Goal: Feedback & Contribution: Submit feedback/report problem

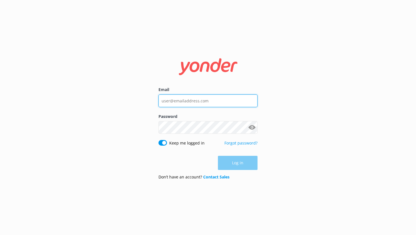
click at [178, 103] on input "Email" at bounding box center [207, 100] width 99 height 13
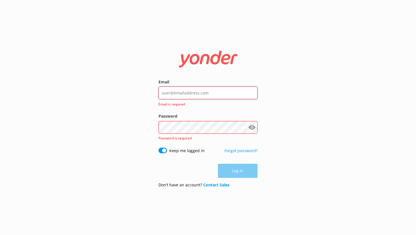
type input "[EMAIL_ADDRESS][DOMAIN_NAME]"
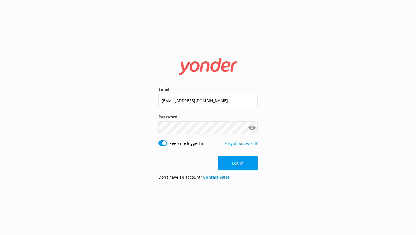
click at [231, 162] on button "Log in" at bounding box center [238, 163] width 40 height 14
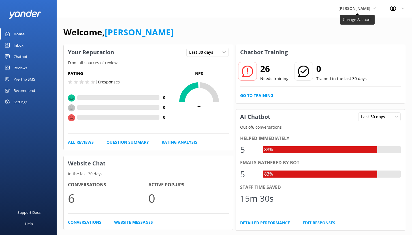
click at [360, 11] on span "[PERSON_NAME]" at bounding box center [357, 8] width 38 height 6
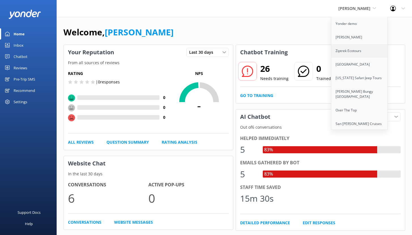
click at [348, 50] on link "Ziptrek Ecotours" at bounding box center [359, 51] width 57 height 14
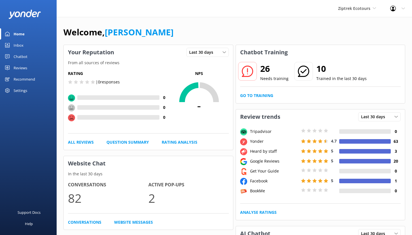
click at [18, 57] on div "Chatbot" at bounding box center [21, 56] width 14 height 11
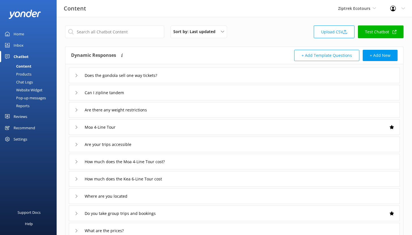
click at [29, 107] on div "Reports" at bounding box center [16, 106] width 26 height 8
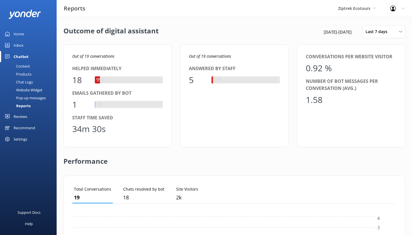
scroll to position [53, 320]
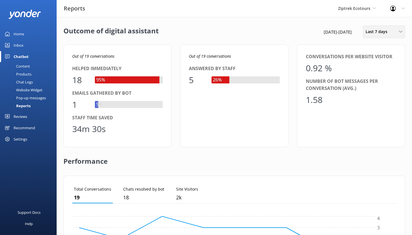
click at [384, 35] on span "Last 7 days" at bounding box center [377, 32] width 25 height 6
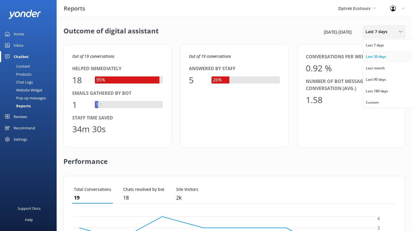
click at [382, 57] on div "Last 30 days" at bounding box center [375, 57] width 20 height 6
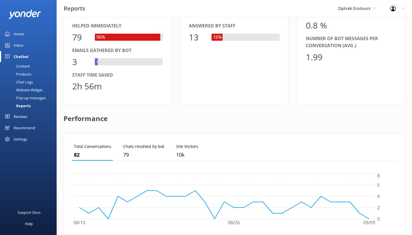
scroll to position [0, 0]
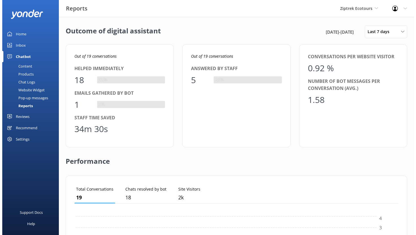
scroll to position [5, 5]
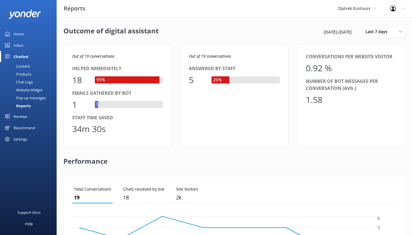
click at [22, 114] on div "Reviews" at bounding box center [21, 116] width 14 height 11
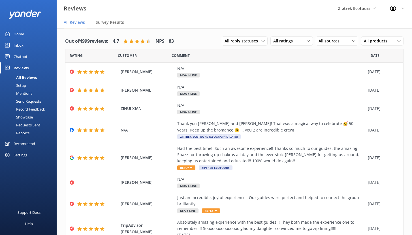
click at [26, 87] on link "Setup" at bounding box center [29, 85] width 53 height 8
click at [22, 84] on div "Setup" at bounding box center [14, 85] width 23 height 8
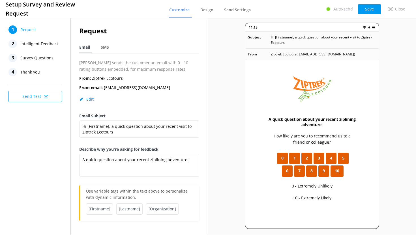
click at [38, 44] on span "Intelligent Feedback" at bounding box center [39, 44] width 38 height 8
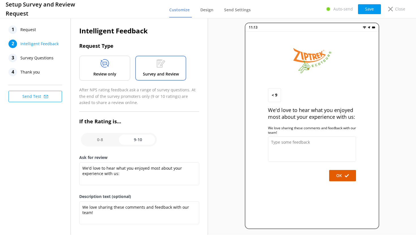
click at [117, 66] on div "Review only" at bounding box center [104, 68] width 51 height 25
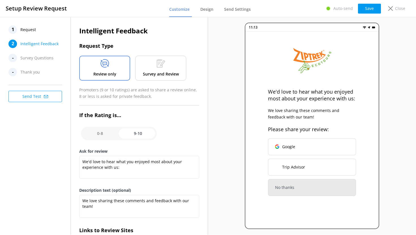
click at [99, 131] on input "checkbox" at bounding box center [119, 134] width 76 height 14
checkbox input "false"
type textarea "What could have made your experience with us more enjoyable?"
type textarea "Your feedback is important to help us improve"
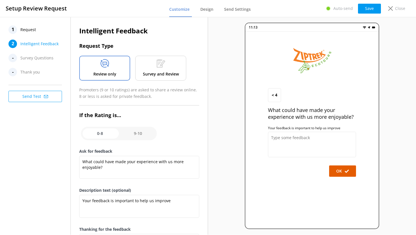
click at [151, 64] on div "Survey and Review" at bounding box center [160, 68] width 51 height 25
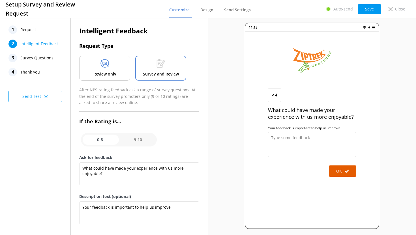
click at [36, 29] on div "1 Request" at bounding box center [36, 29] width 57 height 8
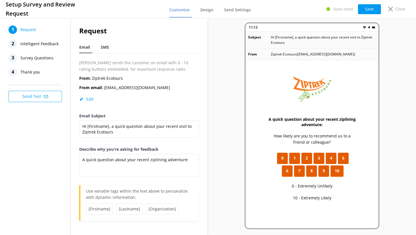
click at [105, 47] on span "SMS" at bounding box center [105, 47] width 8 height 6
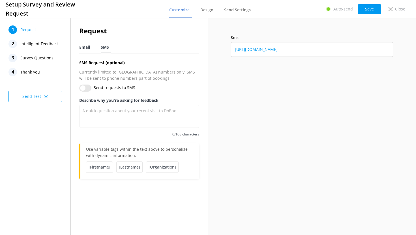
click at [83, 48] on span "Email" at bounding box center [84, 47] width 11 height 6
type textarea "A quick question about your recent ziplining adventure:"
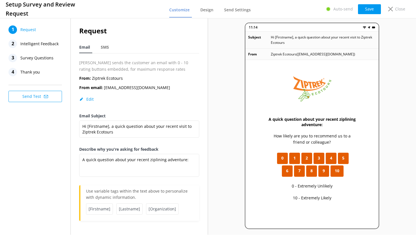
click at [47, 44] on span "Intelligent Feedback" at bounding box center [39, 44] width 38 height 8
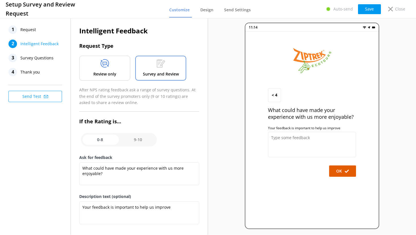
click at [113, 66] on div "Review only" at bounding box center [104, 68] width 51 height 25
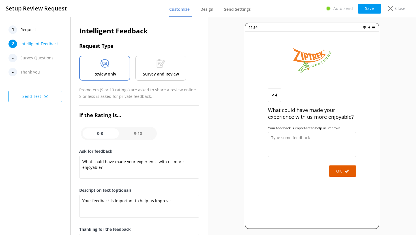
click at [143, 132] on input "checkbox" at bounding box center [119, 134] width 76 height 14
checkbox input "true"
type textarea "We'd love to hear what you enjoyed most about your experience with us:"
type textarea "We love sharing these comments and feedback with our team!"
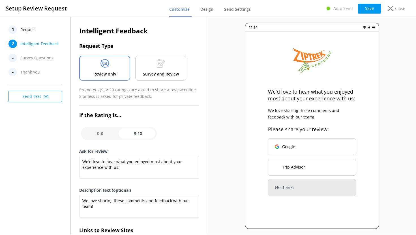
click at [101, 134] on input "checkbox" at bounding box center [119, 134] width 76 height 14
checkbox input "false"
type textarea "What could have made your experience with us more enjoyable?"
type textarea "Your feedback is important to help us improve"
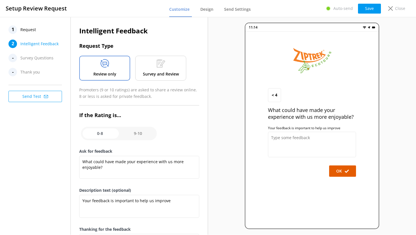
click at [154, 71] on p "Survey and Review" at bounding box center [161, 74] width 36 height 6
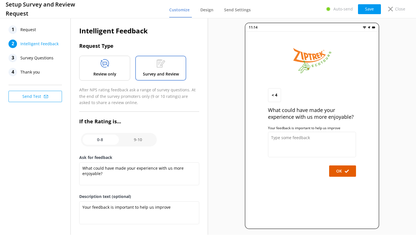
click at [133, 139] on input "checkbox" at bounding box center [119, 140] width 76 height 14
checkbox input "true"
type textarea "We'd love to hear what you enjoyed most about your experience with us:"
type textarea "We love sharing these comments and feedback with our team!"
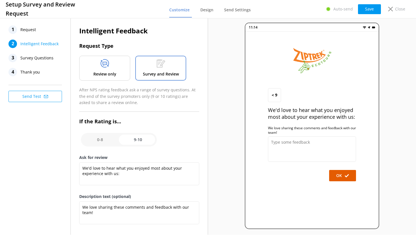
click at [106, 138] on input "checkbox" at bounding box center [119, 140] width 76 height 14
checkbox input "false"
type textarea "What could have made your experience with us more enjoyable?"
type textarea "Your feedback is important to help us improve"
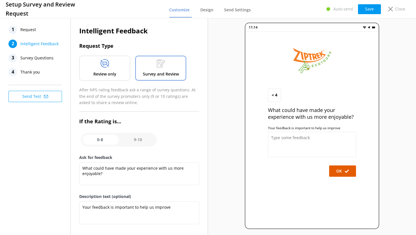
click at [140, 139] on input "checkbox" at bounding box center [119, 140] width 76 height 14
checkbox input "true"
type textarea "We'd love to hear what you enjoyed most about your experience with us:"
type textarea "We love sharing these comments and feedback with our team!"
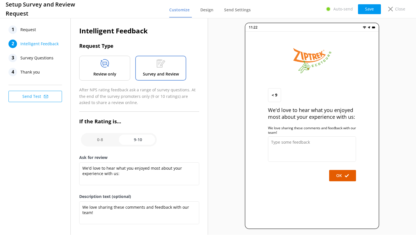
click at [112, 70] on div "Review only" at bounding box center [104, 68] width 51 height 25
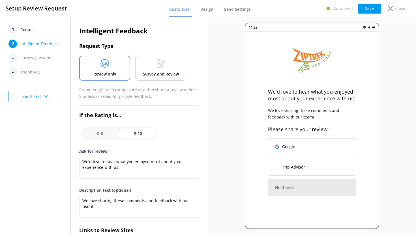
click at [154, 69] on div "Survey and Review" at bounding box center [160, 68] width 51 height 25
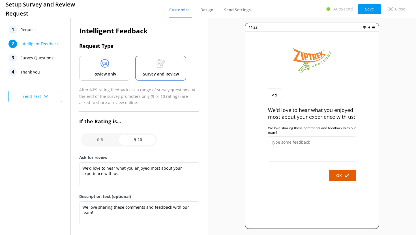
click at [113, 68] on div "Review only" at bounding box center [104, 68] width 51 height 25
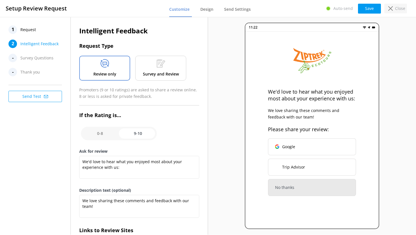
click at [393, 9] on div "Close" at bounding box center [395, 9] width 23 height 10
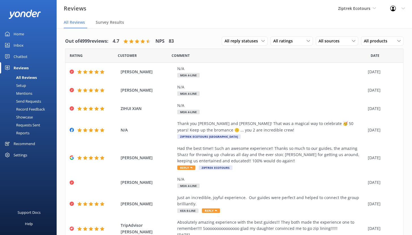
click at [21, 84] on div "Setup" at bounding box center [14, 85] width 23 height 8
click at [21, 94] on div "Mentions" at bounding box center [17, 93] width 29 height 8
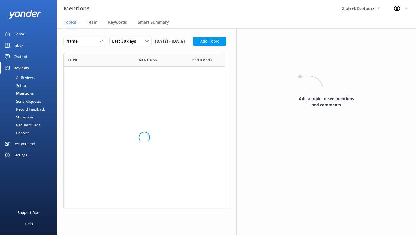
scroll to position [214, 158]
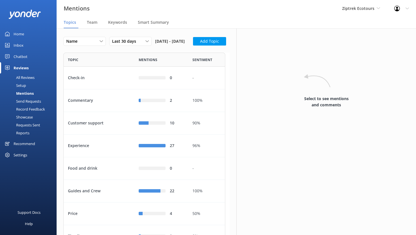
click at [19, 87] on div "Setup" at bounding box center [14, 85] width 23 height 8
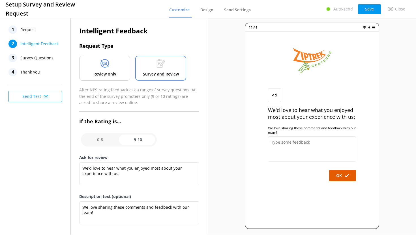
click at [105, 61] on icon at bounding box center [104, 63] width 9 height 8
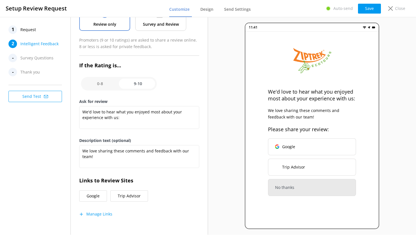
scroll to position [51, 0]
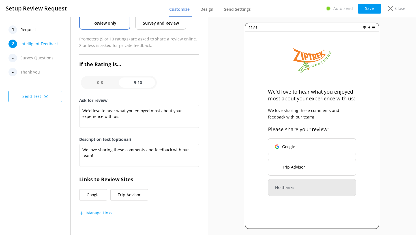
click at [130, 84] on input "checkbox" at bounding box center [119, 83] width 76 height 14
checkbox input "false"
type textarea "What could have made your experience with us more enjoyable?"
type textarea "Your feedback is important to help us improve"
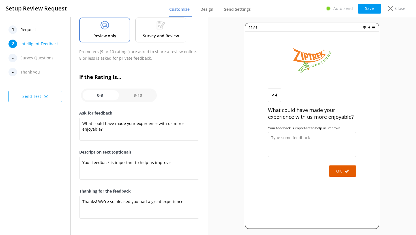
click at [145, 97] on input "checkbox" at bounding box center [119, 96] width 76 height 14
checkbox input "true"
type textarea "We'd love to hear what you enjoyed most about your experience with us:"
type textarea "We love sharing these comments and feedback with our team!"
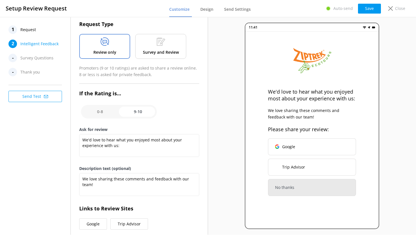
scroll to position [20, 0]
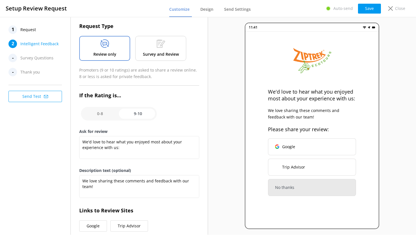
click at [156, 42] on icon at bounding box center [160, 43] width 9 height 8
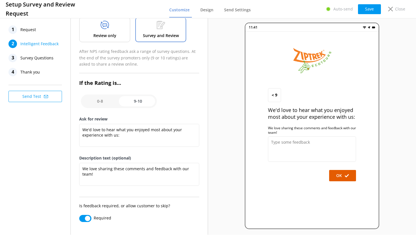
scroll to position [39, 0]
click at [40, 60] on span "Survey Questions" at bounding box center [36, 58] width 33 height 8
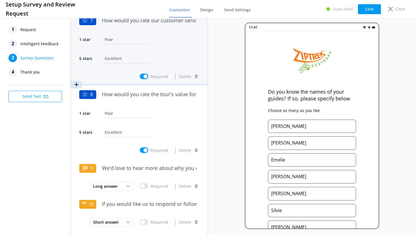
scroll to position [482, 0]
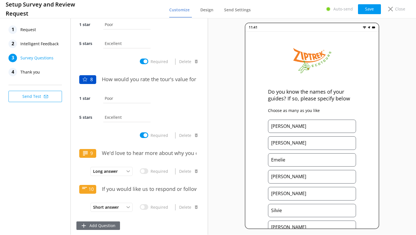
click at [102, 225] on button "Add Question" at bounding box center [98, 225] width 44 height 8
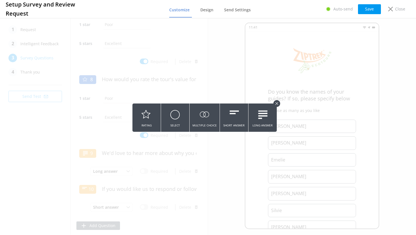
click at [276, 102] on icon at bounding box center [276, 103] width 3 height 3
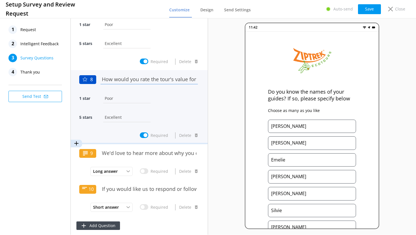
click at [143, 78] on input "How would you rate the tour's value for money?" at bounding box center [149, 79] width 100 height 13
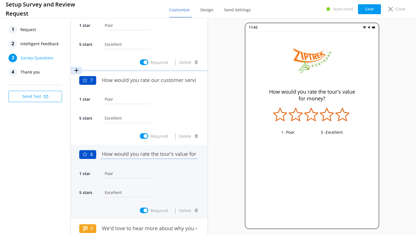
scroll to position [305, 0]
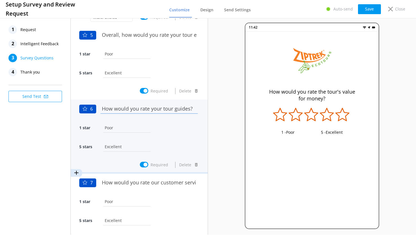
click at [142, 111] on input "How would you rate your tour guides?" at bounding box center [149, 108] width 100 height 13
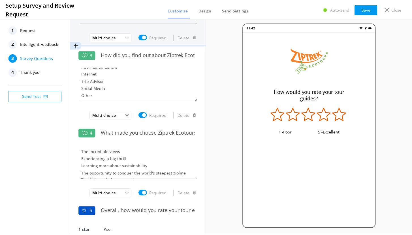
scroll to position [0, 0]
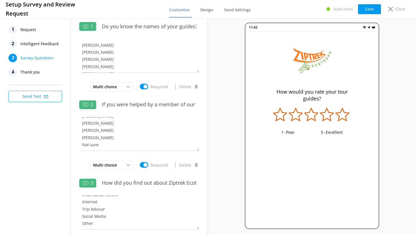
click at [39, 73] on span "Thank you" at bounding box center [30, 72] width 20 height 8
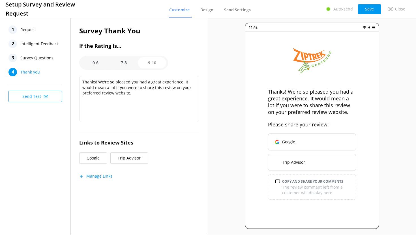
click at [94, 63] on option "0-6" at bounding box center [95, 62] width 28 height 11
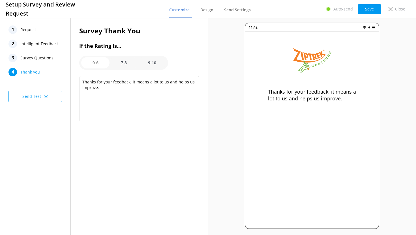
click at [123, 63] on option "7-8" at bounding box center [123, 62] width 28 height 11
click at [153, 61] on option "9-10" at bounding box center [152, 62] width 28 height 11
type textarea "Thanks! We're so pleased you had a great experience. It would mean a lot if you…"
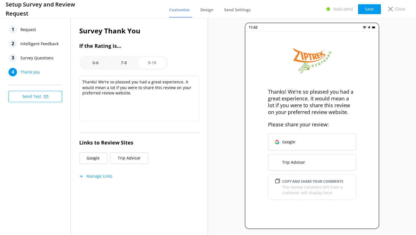
click at [28, 31] on span "Request" at bounding box center [28, 29] width 16 height 8
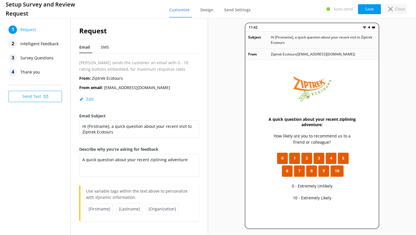
click at [389, 10] on use at bounding box center [390, 9] width 5 height 5
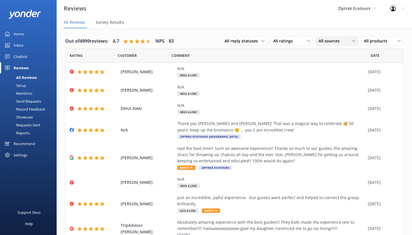
click at [334, 43] on span "All sources" at bounding box center [330, 41] width 24 height 6
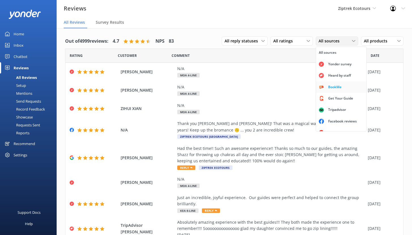
click at [329, 86] on div "BookMe" at bounding box center [335, 87] width 22 height 6
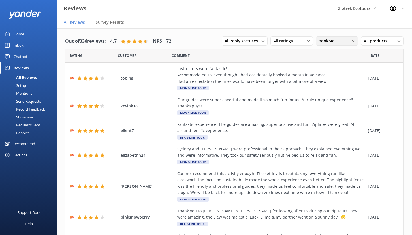
click at [331, 43] on span "BookMe" at bounding box center [327, 41] width 19 height 6
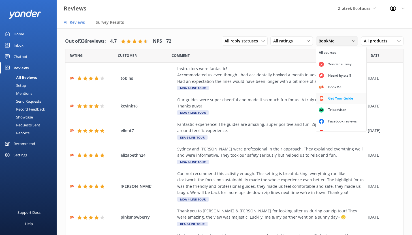
click at [333, 99] on div "Get Your Guide" at bounding box center [340, 99] width 33 height 6
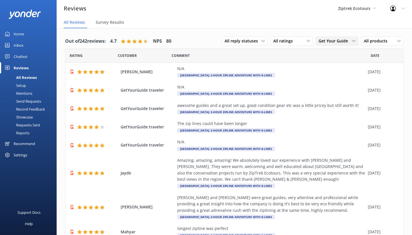
click at [337, 43] on span "Get Your Guide" at bounding box center [334, 41] width 33 height 6
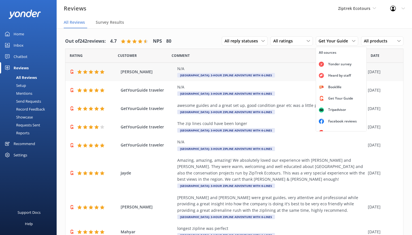
click at [216, 65] on div "[PERSON_NAME] N/A [GEOGRAPHIC_DATA]: 3-Hour Zipline Adventure with 6-Lines [DAT…" at bounding box center [233, 72] width 337 height 18
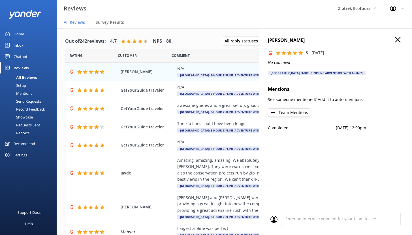
click at [295, 99] on p "See someone mentioned? Add it to auto-mentions" at bounding box center [335, 99] width 135 height 6
click at [395, 41] on icon "button" at bounding box center [398, 40] width 6 height 6
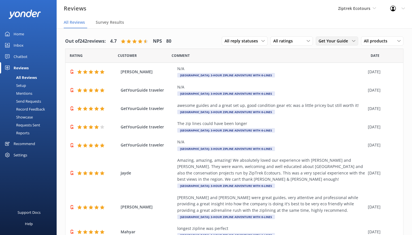
click at [327, 40] on span "Get Your Guide" at bounding box center [334, 41] width 33 height 6
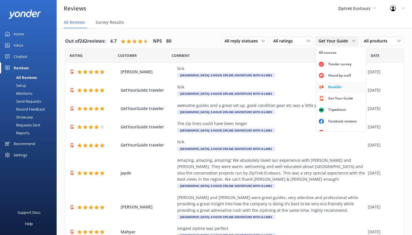
click at [326, 85] on div "BookMe" at bounding box center [335, 87] width 22 height 6
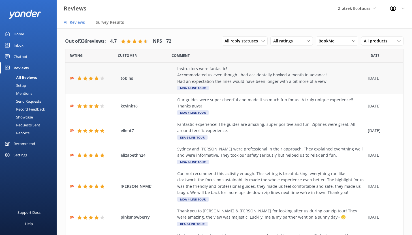
click at [282, 77] on div "Instructors were fantastic! Accommodated us even though I had accidentally book…" at bounding box center [271, 75] width 188 height 19
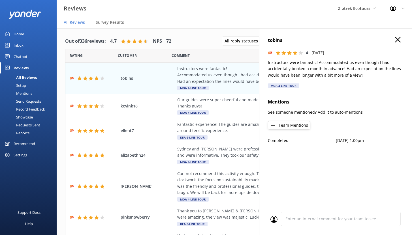
click at [396, 39] on icon "button" at bounding box center [398, 40] width 6 height 6
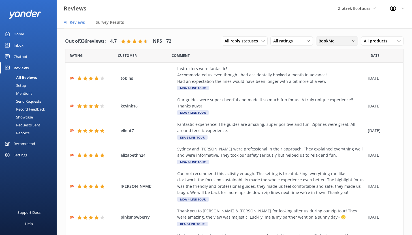
click at [330, 42] on span "BookMe" at bounding box center [327, 41] width 19 height 6
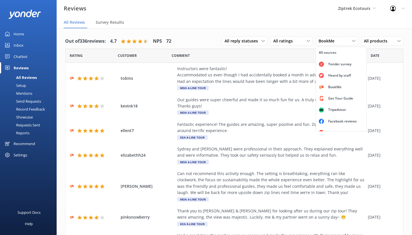
click at [334, 122] on div "Facebook reviews" at bounding box center [342, 122] width 37 height 6
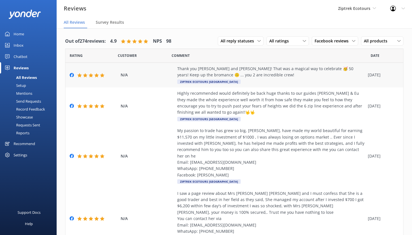
click at [271, 67] on div "Thank you [PERSON_NAME] and [PERSON_NAME]! That was a magical way to celebrate …" at bounding box center [271, 72] width 188 height 13
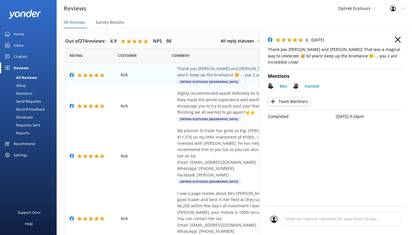
click at [288, 113] on p "Completed" at bounding box center [302, 116] width 68 height 6
click at [396, 39] on use "button" at bounding box center [398, 40] width 6 height 6
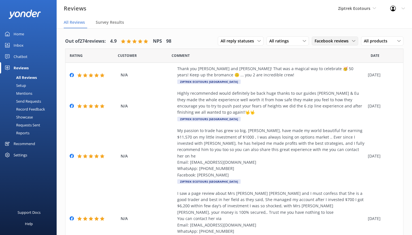
click at [314, 41] on span "Facebook reviews" at bounding box center [332, 41] width 37 height 6
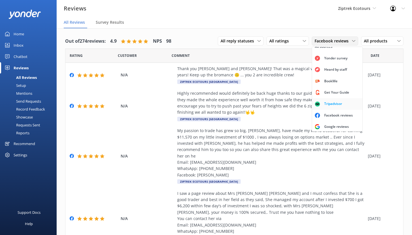
scroll to position [13, 0]
click at [331, 125] on div "Google reviews" at bounding box center [336, 126] width 33 height 6
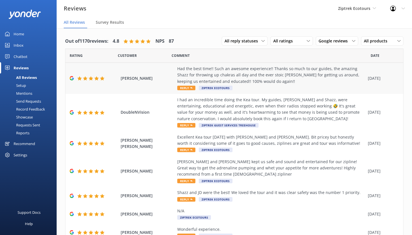
click at [263, 78] on div "Had the best time!! Such an awesome experience!! Thanks so much to our guides, …" at bounding box center [271, 75] width 188 height 19
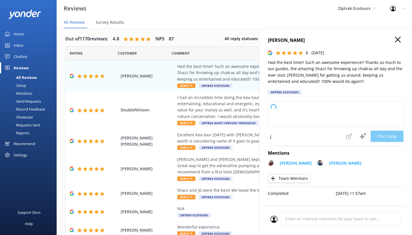
type textarea "Kia ora, Thank you so much for sharing your fantastic feedback! We’re so happy …"
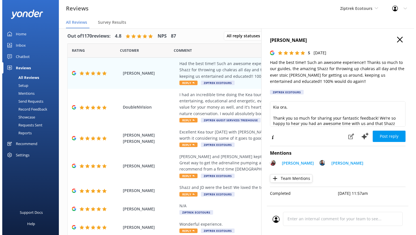
scroll to position [0, 0]
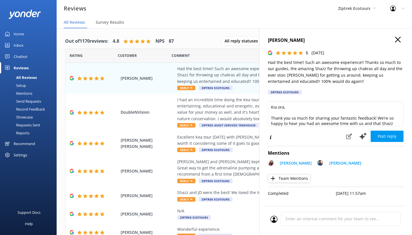
click at [399, 40] on icon "button" at bounding box center [398, 40] width 6 height 6
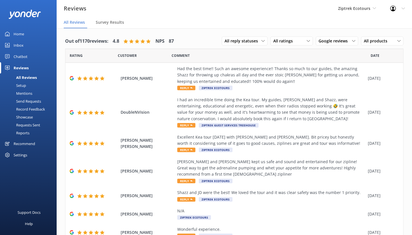
click at [21, 92] on div "Mentions" at bounding box center [17, 93] width 29 height 8
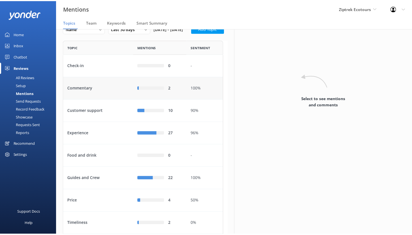
scroll to position [73, 0]
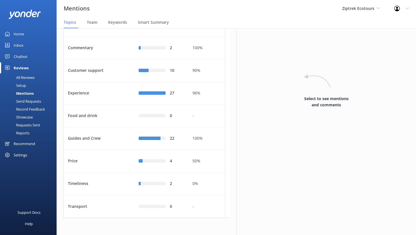
click at [36, 100] on div "Send Requests" at bounding box center [22, 101] width 38 height 8
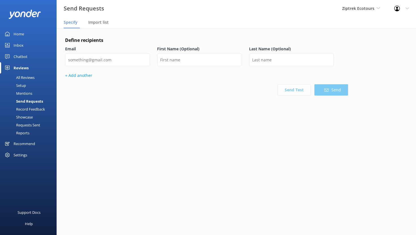
click at [32, 107] on div "Record Feedback" at bounding box center [24, 109] width 42 height 8
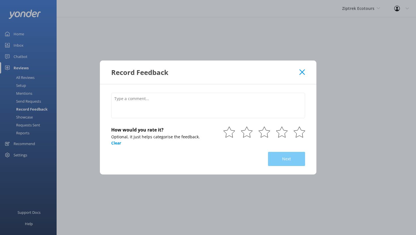
click at [31, 117] on div "Record Feedback How would you rate it? Optional, it just helps categorise the f…" at bounding box center [208, 117] width 416 height 235
click at [300, 72] on icon at bounding box center [301, 72] width 5 height 6
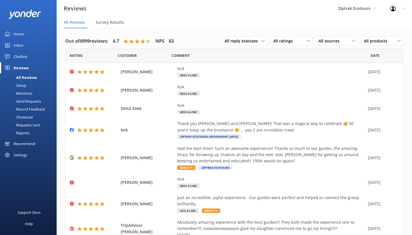
click at [29, 118] on div "Showcase" at bounding box center [17, 117] width 29 height 8
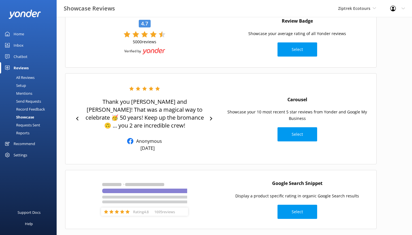
scroll to position [44, 0]
click at [22, 58] on div "Chatbot" at bounding box center [21, 56] width 14 height 11
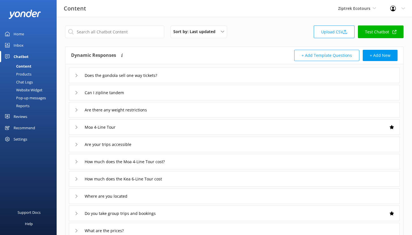
click at [20, 108] on div "Reports" at bounding box center [16, 106] width 26 height 8
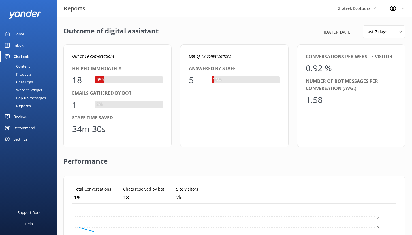
scroll to position [53, 320]
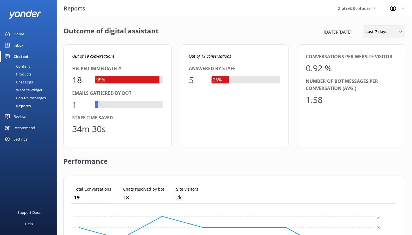
click at [384, 32] on span "Last 7 days" at bounding box center [377, 32] width 25 height 6
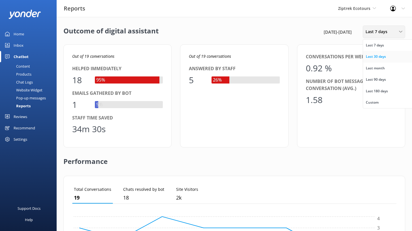
click at [378, 58] on div "Last 30 days" at bounding box center [375, 57] width 20 height 6
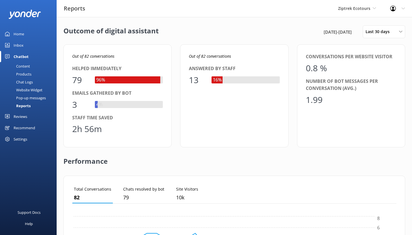
click at [30, 36] on link "Home" at bounding box center [28, 33] width 57 height 11
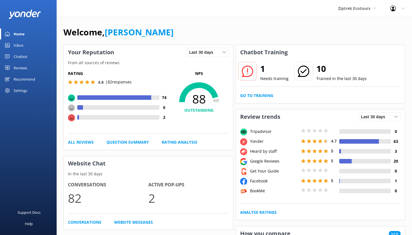
click at [17, 57] on div "Chatbot" at bounding box center [21, 56] width 14 height 11
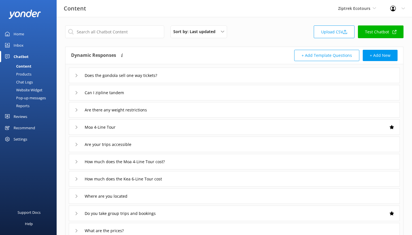
click at [24, 104] on div "Reports" at bounding box center [16, 106] width 26 height 8
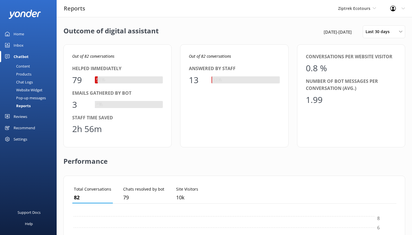
scroll to position [53, 320]
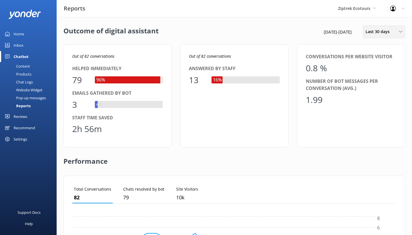
click at [385, 33] on span "Last 30 days" at bounding box center [378, 32] width 27 height 6
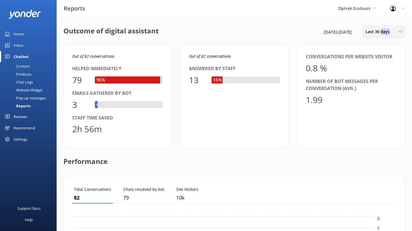
click at [385, 33] on span "Last 30 days" at bounding box center [378, 32] width 27 height 6
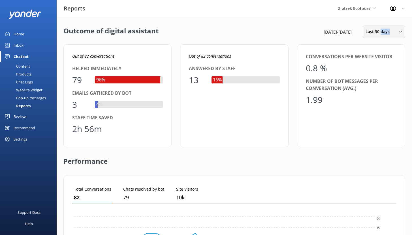
click at [382, 35] on span "Last 30 days" at bounding box center [378, 32] width 27 height 6
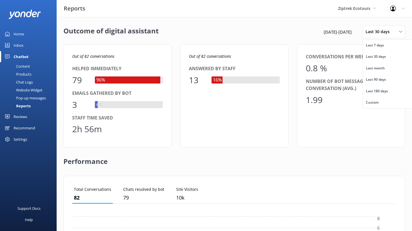
click at [291, 36] on div "Outcome of digital assistant [DATE] - [DATE] Last 30 days Last 7 days Last 30 d…" at bounding box center [233, 31] width 341 height 13
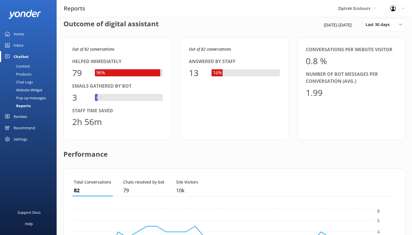
scroll to position [7, 0]
drag, startPoint x: 104, startPoint y: 123, endPoint x: 73, endPoint y: 123, distance: 30.5
click at [73, 123] on div "2h 56m" at bounding box center [117, 122] width 91 height 14
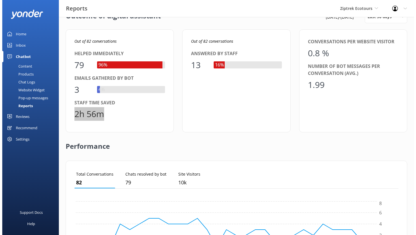
scroll to position [0, 0]
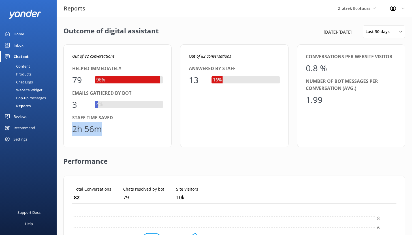
click at [19, 46] on div "Inbox" at bounding box center [19, 45] width 10 height 11
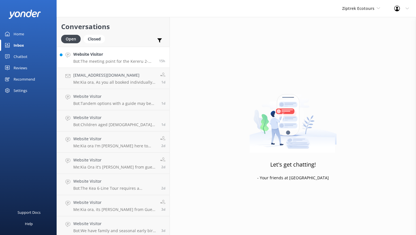
click at [134, 54] on h4 "Website Visitor" at bounding box center [113, 54] width 81 height 6
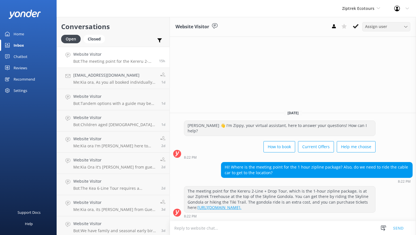
click at [378, 27] on span "Assign user" at bounding box center [376, 26] width 22 height 6
click at [28, 55] on link "Chatbot" at bounding box center [28, 56] width 57 height 11
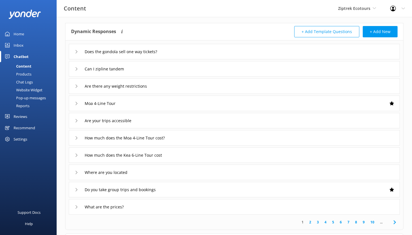
scroll to position [19, 0]
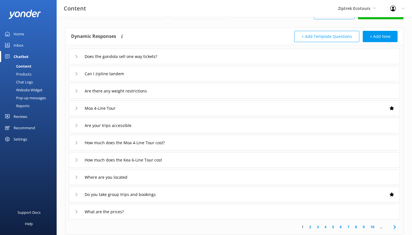
click at [181, 55] on div "Does the gondola sell one way tickets?" at bounding box center [234, 57] width 331 height 16
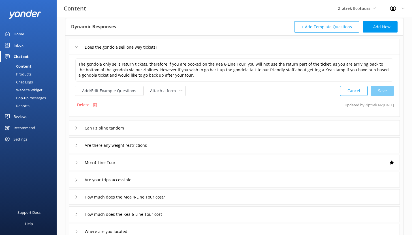
scroll to position [61, 0]
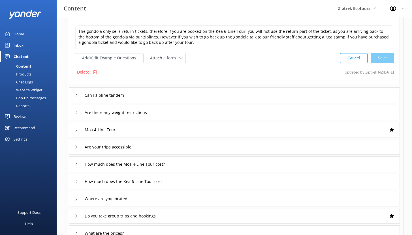
click at [145, 94] on div "Can I zipline tandem" at bounding box center [234, 95] width 331 height 16
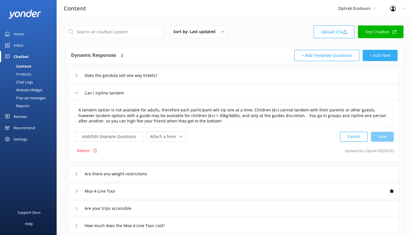
click at [374, 55] on button "+ Add New" at bounding box center [379, 55] width 35 height 11
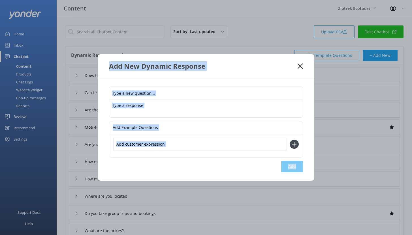
click at [302, 66] on icon at bounding box center [299, 66] width 5 height 6
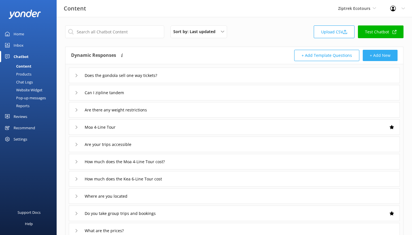
click at [382, 54] on button "+ Add New" at bounding box center [379, 55] width 35 height 11
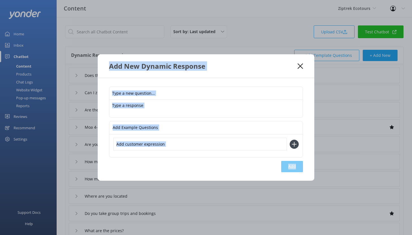
click at [298, 67] on icon at bounding box center [299, 66] width 5 height 6
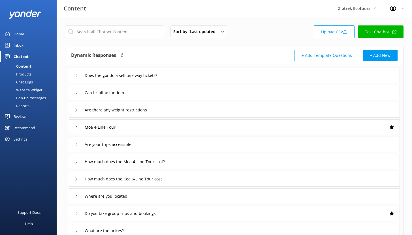
click at [324, 56] on button "+ Add Template Questions" at bounding box center [326, 55] width 65 height 11
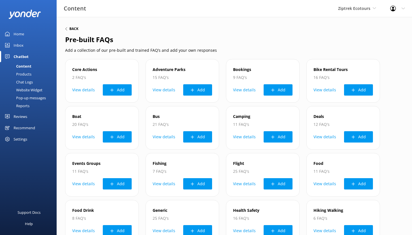
click at [70, 27] on h6 "Back" at bounding box center [73, 28] width 9 height 3
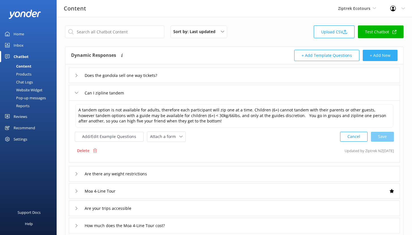
click at [378, 55] on button "+ Add New" at bounding box center [379, 55] width 35 height 11
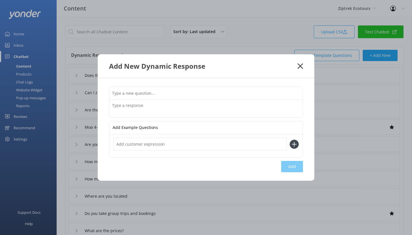
click at [141, 105] on textarea at bounding box center [205, 109] width 193 height 18
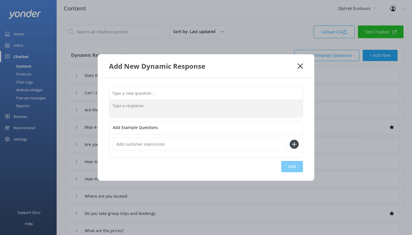
click at [299, 66] on use at bounding box center [299, 65] width 5 height 5
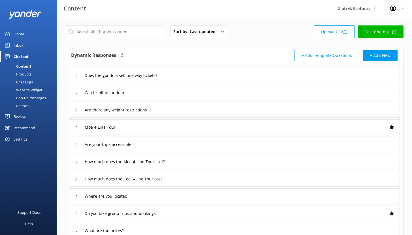
click at [24, 45] on link "Inbox" at bounding box center [28, 45] width 57 height 11
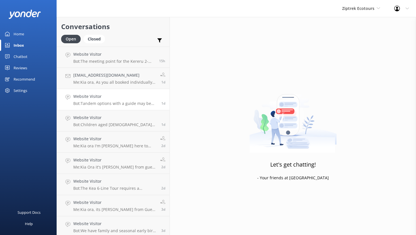
click at [115, 95] on h4 "Website Visitor" at bounding box center [115, 96] width 84 height 6
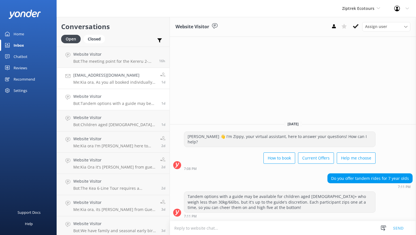
click at [132, 73] on h4 "[EMAIL_ADDRESS][DOMAIN_NAME]" at bounding box center [114, 75] width 83 height 6
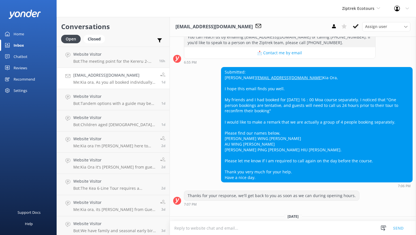
scroll to position [148, 0]
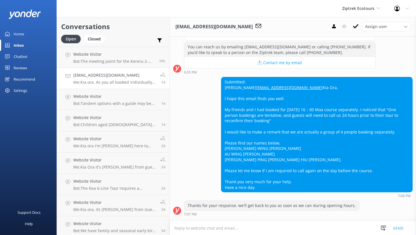
click at [21, 57] on div "Chatbot" at bounding box center [21, 56] width 14 height 11
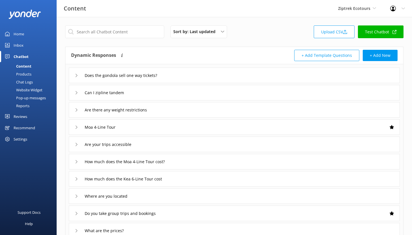
click at [29, 83] on div "Chat Logs" at bounding box center [17, 82] width 29 height 8
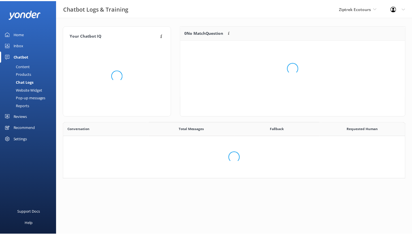
scroll to position [194, 337]
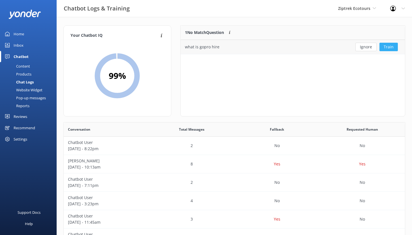
click at [386, 48] on button "Train" at bounding box center [388, 47] width 18 height 8
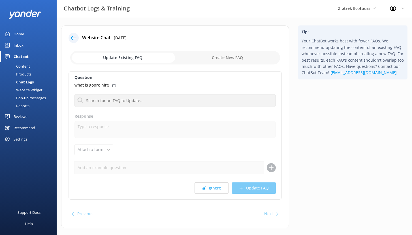
click at [221, 59] on input "checkbox" at bounding box center [175, 58] width 210 height 14
checkbox input "true"
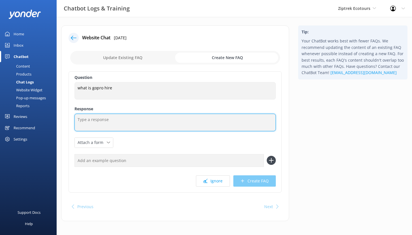
click at [96, 122] on textarea at bounding box center [174, 123] width 201 height 18
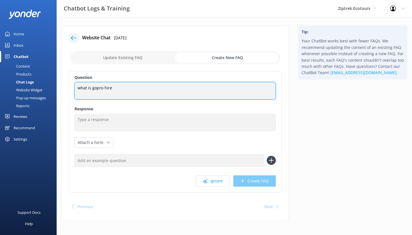
drag, startPoint x: 115, startPoint y: 89, endPoint x: 72, endPoint y: 88, distance: 43.6
click at [72, 88] on div "Question what is gopro hire what is gopro hire Response Attach a form Leave con…" at bounding box center [174, 131] width 213 height 121
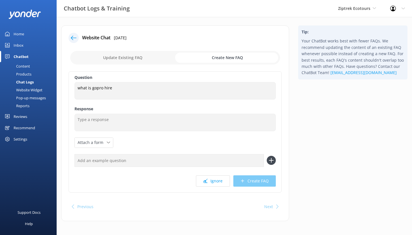
click at [71, 37] on icon at bounding box center [74, 38] width 6 height 6
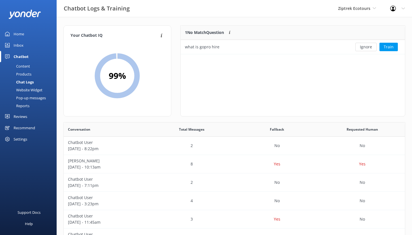
click at [25, 66] on div "Content" at bounding box center [16, 66] width 27 height 8
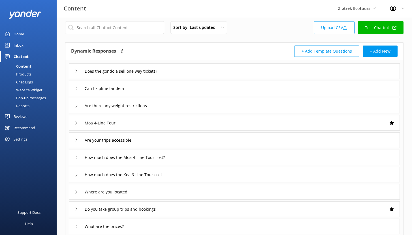
scroll to position [7, 0]
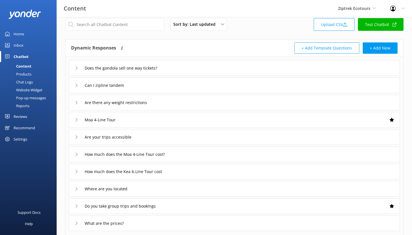
click at [31, 116] on link "Reviews" at bounding box center [28, 116] width 57 height 11
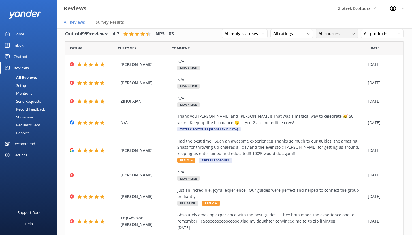
click at [319, 33] on span "All sources" at bounding box center [330, 34] width 24 height 6
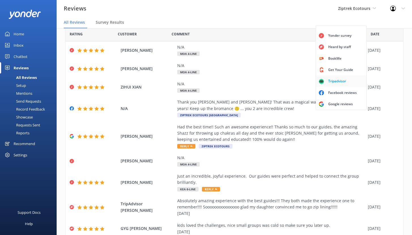
scroll to position [13, 0]
click at [336, 56] on div "BookMe" at bounding box center [335, 59] width 22 height 6
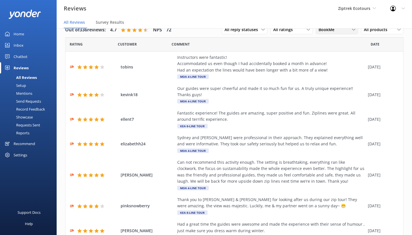
click at [331, 32] on span "BookMe" at bounding box center [327, 30] width 19 height 6
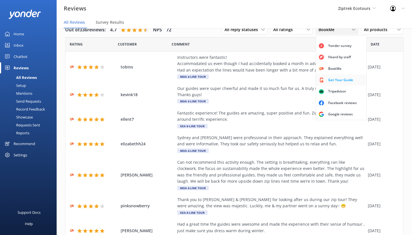
click at [339, 77] on div "Get Your Guide" at bounding box center [340, 80] width 33 height 6
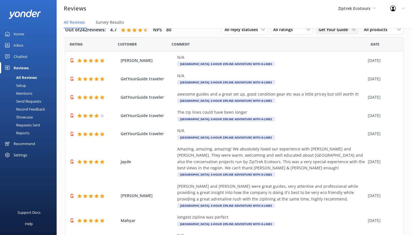
click at [327, 33] on div "Get Your Guide All sources Yonder survey Heard by staff BookMe Get Your Guide T…" at bounding box center [336, 29] width 42 height 9
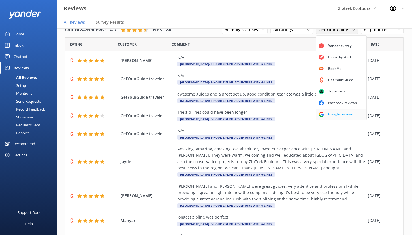
click at [337, 115] on div "Google reviews" at bounding box center [340, 114] width 33 height 6
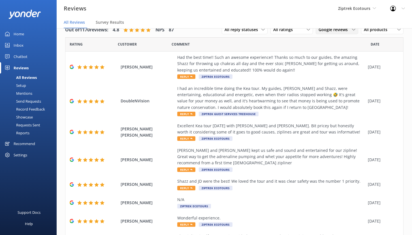
click at [337, 31] on span "Google reviews" at bounding box center [334, 30] width 33 height 6
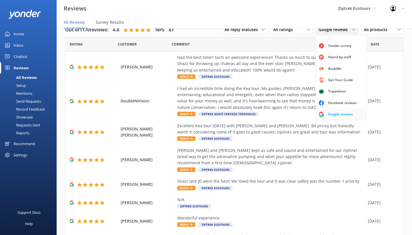
click at [331, 113] on div "Google reviews" at bounding box center [340, 114] width 33 height 6
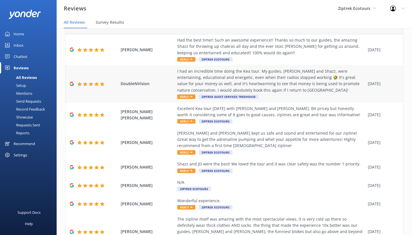
scroll to position [0, 0]
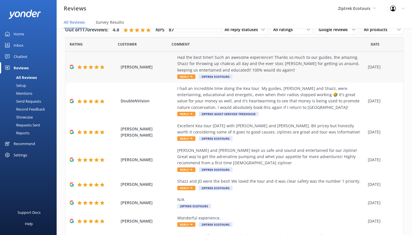
click at [258, 62] on div "Had the best time!! Such an awesome experience!! Thanks so much to our guides, …" at bounding box center [271, 63] width 188 height 19
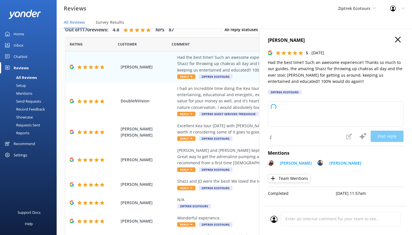
type textarea "Kia ora, Thank you so much for your fantastic review! We’re so happy to hear yo…"
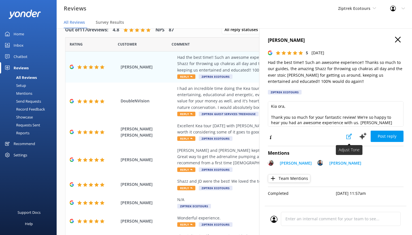
scroll to position [1, 0]
click at [347, 136] on icon at bounding box center [349, 137] width 6 height 6
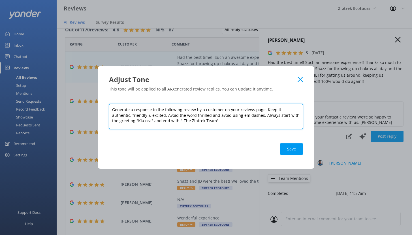
click at [263, 109] on textarea "Generate a response to the following review by a customer on your reviews page.…" at bounding box center [206, 116] width 194 height 25
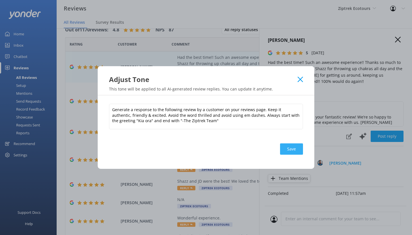
click at [292, 148] on button "Save" at bounding box center [291, 148] width 23 height 11
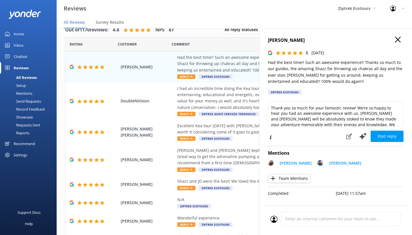
scroll to position [11, 0]
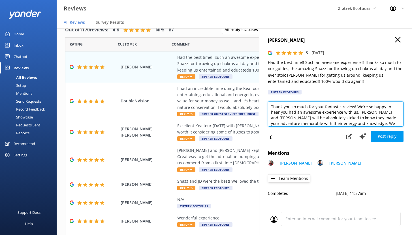
drag, startPoint x: 358, startPoint y: 113, endPoint x: 380, endPoint y: 116, distance: 23.1
click at [380, 116] on textarea "Kia ora, Thank you so much for your fantastic review! We’re so happy to hear yo…" at bounding box center [335, 113] width 135 height 25
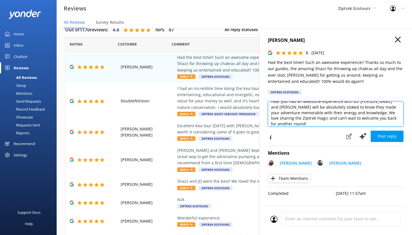
scroll to position [20, 0]
click at [315, 113] on textarea "Kia ora, Thank you so much for your fantastic review! We’re so happy to hear yo…" at bounding box center [335, 113] width 135 height 25
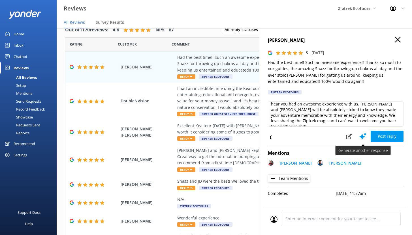
click at [361, 137] on use at bounding box center [362, 136] width 7 height 7
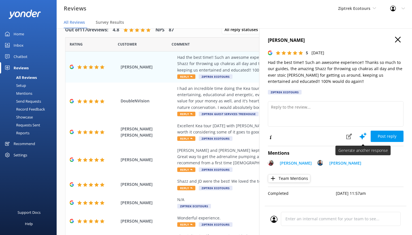
scroll to position [0, 0]
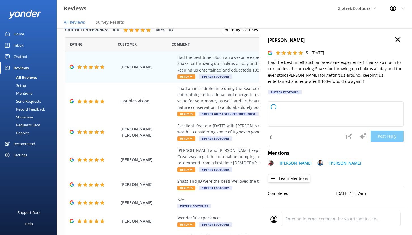
type textarea "Kia ora, Thank you so much for your fantastic review! We’re absolutely delighte…"
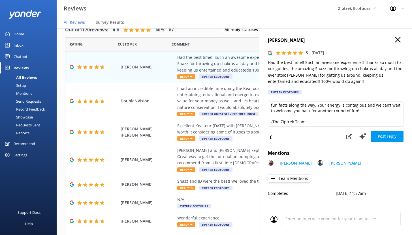
scroll to position [27, 0]
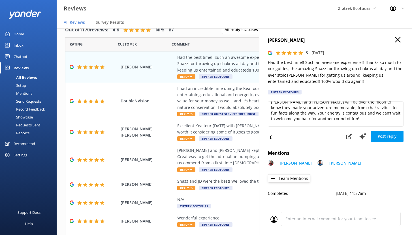
click at [397, 40] on use "button" at bounding box center [398, 40] width 6 height 6
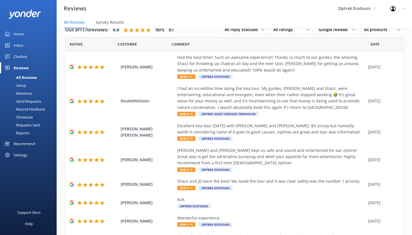
click at [27, 92] on div "Mentions" at bounding box center [17, 93] width 29 height 8
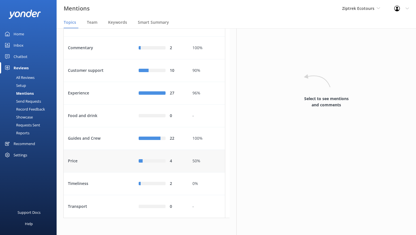
scroll to position [74, 0]
click at [105, 133] on div "Guides and Crew" at bounding box center [99, 138] width 71 height 23
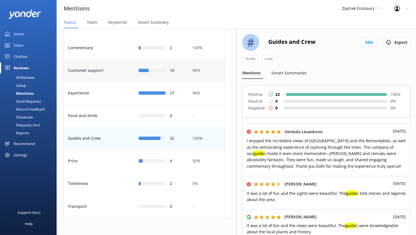
scroll to position [69, 0]
click at [93, 23] on span "Team" at bounding box center [92, 23] width 10 height 6
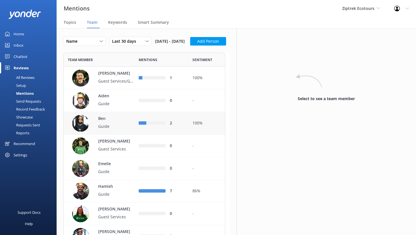
click at [124, 130] on p "Guide" at bounding box center [116, 126] width 37 height 6
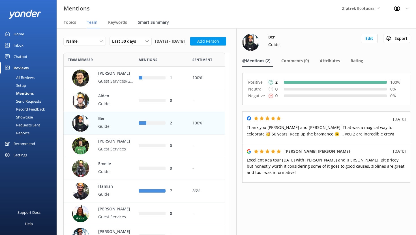
click at [147, 22] on span "Smart Summary" at bounding box center [153, 23] width 31 height 6
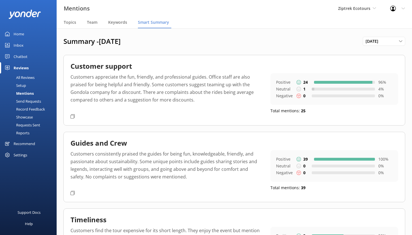
click at [23, 85] on div "Setup" at bounding box center [14, 85] width 23 height 8
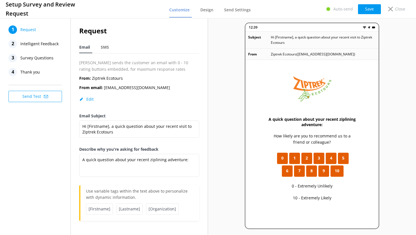
click at [32, 43] on span "Intelligent Feedback" at bounding box center [39, 44] width 38 height 8
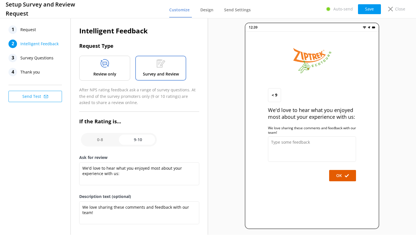
click at [113, 70] on div "Review only" at bounding box center [104, 68] width 51 height 25
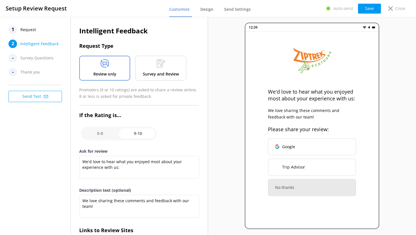
click at [33, 32] on span "Request" at bounding box center [28, 29] width 16 height 8
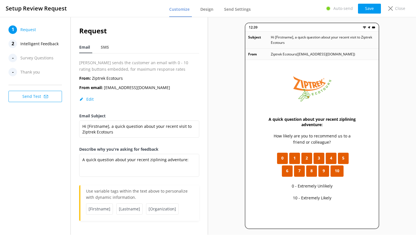
click at [29, 47] on span "Intelligent Feedback" at bounding box center [39, 44] width 38 height 8
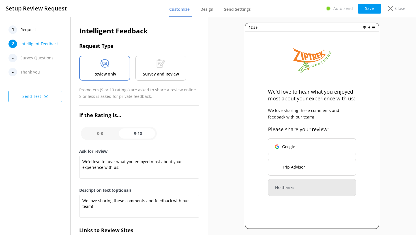
click at [135, 132] on input "checkbox" at bounding box center [119, 134] width 76 height 14
checkbox input "false"
type textarea "What could have made your experience with us more enjoyable?"
type textarea "Your feedback is important to help us improve"
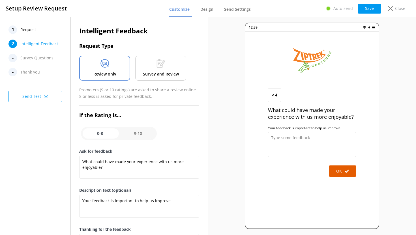
click at [132, 133] on input "checkbox" at bounding box center [119, 134] width 76 height 14
checkbox input "true"
type textarea "We'd love to hear what you enjoyed most about your experience with us:"
type textarea "We love sharing these comments and feedback with our team!"
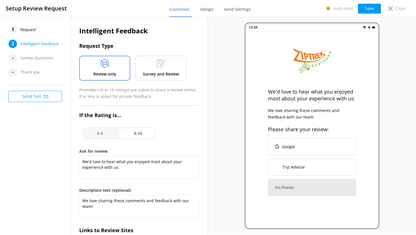
click at [105, 132] on input "checkbox" at bounding box center [119, 134] width 76 height 14
checkbox input "false"
type textarea "What could have made your experience with us more enjoyable?"
type textarea "Your feedback is important to help us improve"
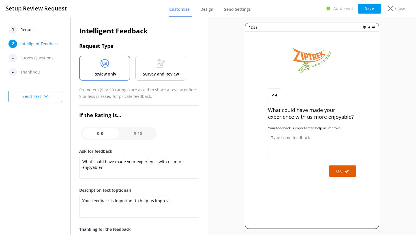
click at [155, 69] on div "Survey and Review" at bounding box center [160, 68] width 51 height 25
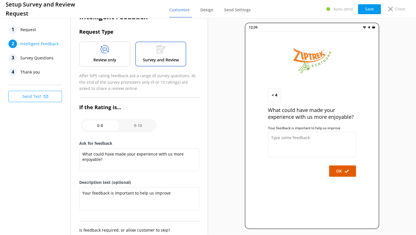
scroll to position [14, 0]
click at [134, 126] on input "checkbox" at bounding box center [119, 126] width 76 height 14
checkbox input "true"
type textarea "We'd love to hear what you enjoyed most about your experience with us:"
type textarea "We love sharing these comments and feedback with our team!"
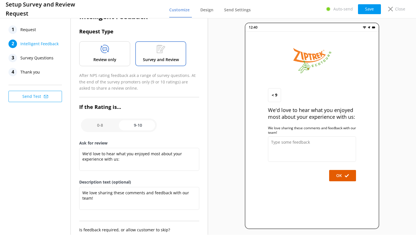
click at [97, 125] on input "checkbox" at bounding box center [119, 126] width 76 height 14
checkbox input "false"
type textarea "What could have made your experience with us more enjoyable?"
type textarea "Your feedback is important to help us improve"
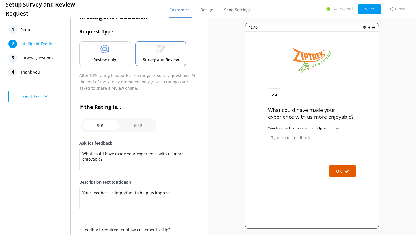
click at [34, 57] on span "Survey Questions" at bounding box center [36, 58] width 33 height 8
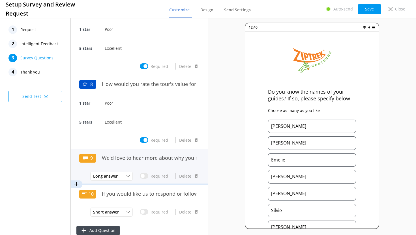
scroll to position [482, 0]
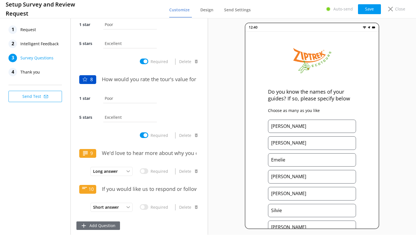
click at [109, 222] on button "Add Question" at bounding box center [98, 225] width 44 height 8
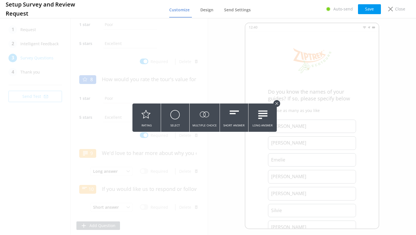
click at [277, 103] on icon at bounding box center [276, 103] width 3 height 3
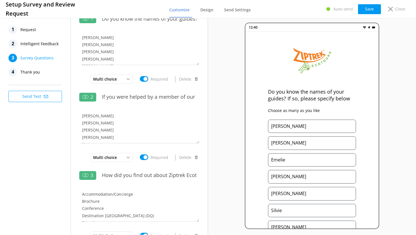
scroll to position [0, 0]
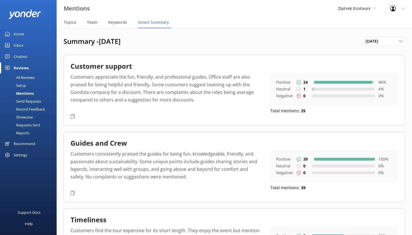
click at [24, 101] on div "Send Requests" at bounding box center [22, 101] width 38 height 8
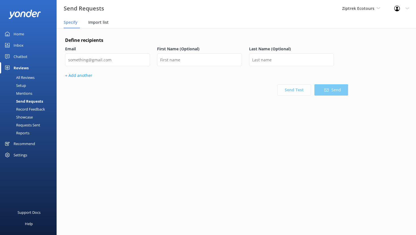
click at [97, 22] on span "Import list" at bounding box center [98, 23] width 20 height 6
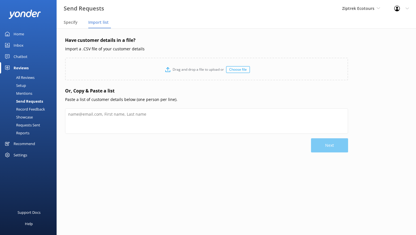
click at [242, 71] on div "Choose file" at bounding box center [238, 69] width 24 height 7
click at [33, 99] on div "Send Requests" at bounding box center [23, 101] width 40 height 8
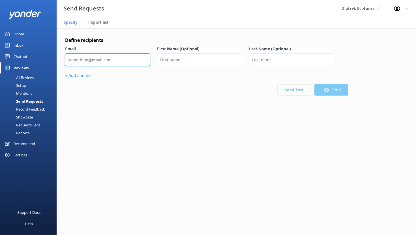
click at [93, 60] on input "email" at bounding box center [107, 59] width 85 height 13
click at [98, 24] on span "Import list" at bounding box center [98, 23] width 20 height 6
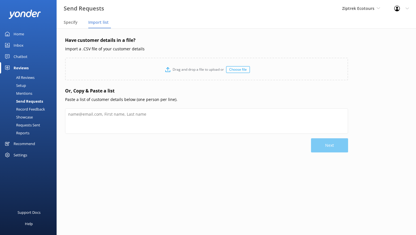
click at [239, 70] on div "Choose file" at bounding box center [238, 69] width 24 height 7
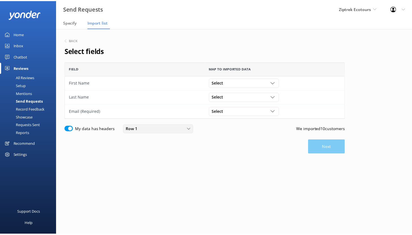
scroll to position [53, 279]
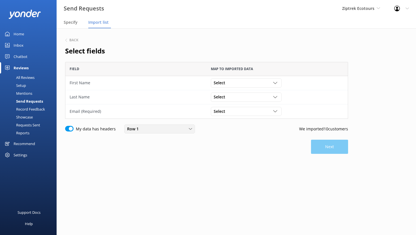
click at [181, 130] on div "Row 1" at bounding box center [160, 129] width 68 height 6
click at [225, 151] on div "Next" at bounding box center [206, 147] width 283 height 14
click at [264, 81] on div "Select" at bounding box center [246, 83] width 68 height 6
click at [236, 105] on link "First Name" at bounding box center [246, 105] width 70 height 11
click at [234, 96] on div "Select" at bounding box center [246, 97] width 68 height 6
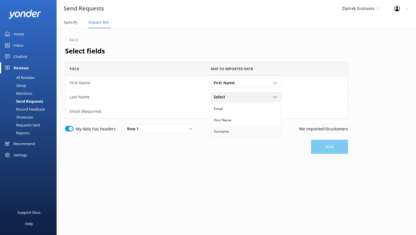
click at [229, 130] on link "Surname" at bounding box center [246, 131] width 70 height 11
click at [230, 111] on div "Select" at bounding box center [246, 111] width 68 height 6
click at [227, 124] on link "Email" at bounding box center [246, 122] width 70 height 11
click at [327, 150] on button "Next" at bounding box center [329, 147] width 37 height 14
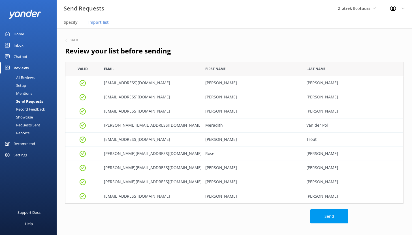
click at [25, 83] on div "Setup" at bounding box center [14, 85] width 23 height 8
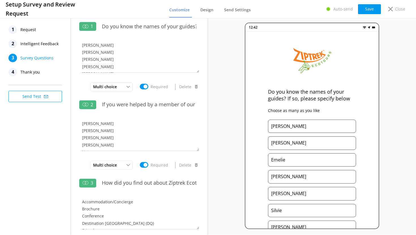
click at [30, 31] on span "Request" at bounding box center [28, 29] width 16 height 8
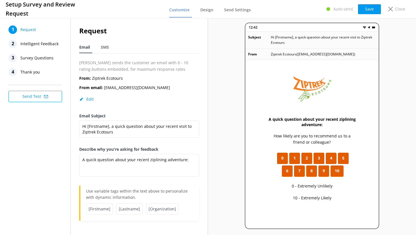
click at [44, 42] on span "Intelligent Feedback" at bounding box center [39, 44] width 38 height 8
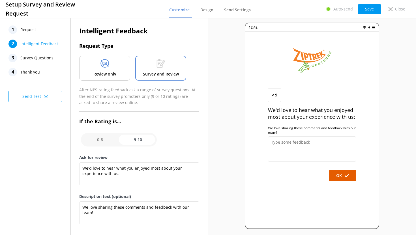
click at [100, 72] on p "Review only" at bounding box center [104, 74] width 23 height 6
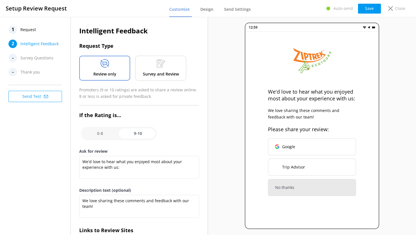
click at [159, 67] on use at bounding box center [160, 63] width 8 height 8
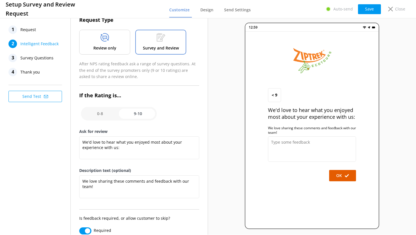
scroll to position [29, 0]
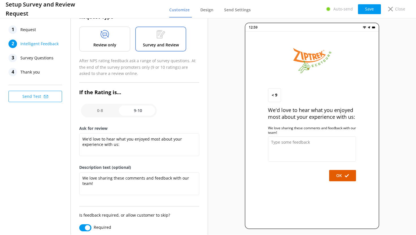
click at [37, 59] on span "Survey Questions" at bounding box center [36, 58] width 33 height 8
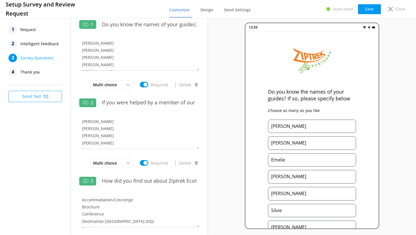
scroll to position [0, 0]
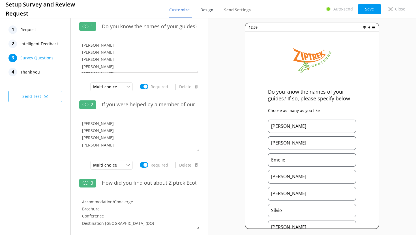
click at [204, 12] on span "Design" at bounding box center [206, 10] width 13 height 6
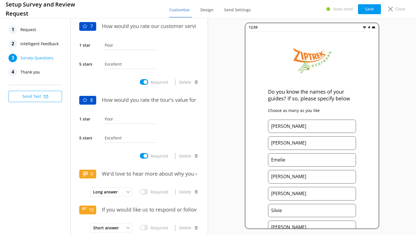
scroll to position [482, 0]
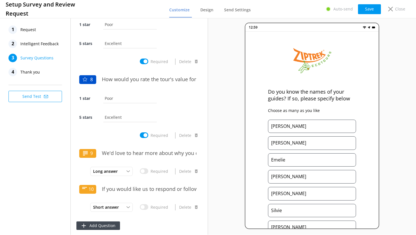
click at [38, 74] on span "Thank you" at bounding box center [30, 72] width 20 height 8
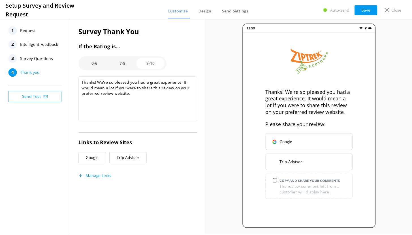
scroll to position [0, 0]
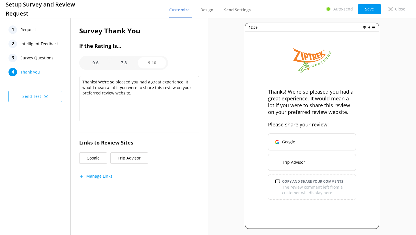
click at [31, 73] on span "Thank you" at bounding box center [30, 72] width 20 height 8
click at [96, 62] on option "0-6" at bounding box center [95, 62] width 28 height 11
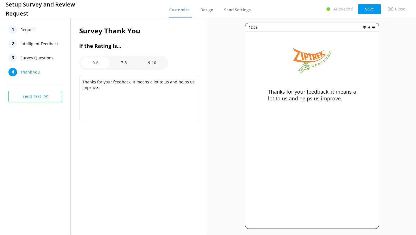
click at [130, 64] on option "7-8" at bounding box center [123, 62] width 28 height 11
click at [154, 64] on option "9-10" at bounding box center [152, 62] width 28 height 11
type textarea "Thanks! We're so pleased you had a great experience. It would mean a lot if you…"
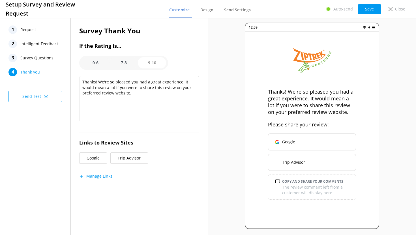
click at [91, 178] on button "Manage Links" at bounding box center [95, 176] width 33 height 6
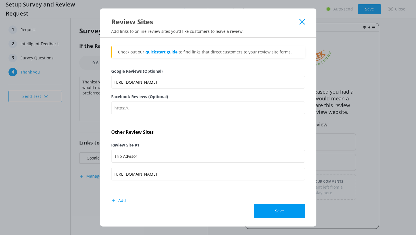
click at [302, 21] on use at bounding box center [301, 21] width 5 height 5
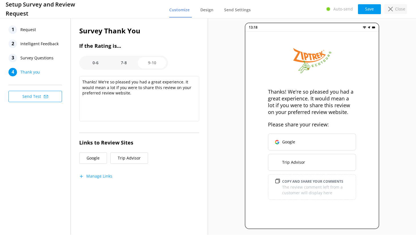
click at [397, 10] on p "Close" at bounding box center [400, 9] width 10 height 6
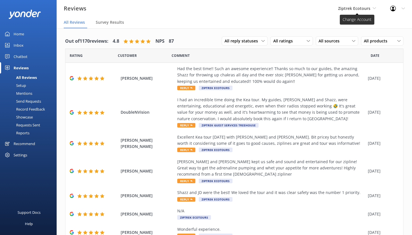
click at [357, 8] on span "Ziptrek Ecotours" at bounding box center [354, 8] width 32 height 5
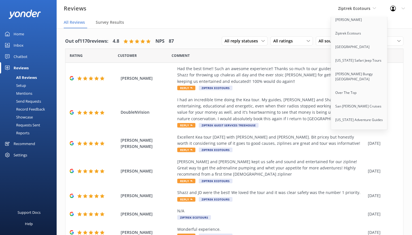
scroll to position [178, 0]
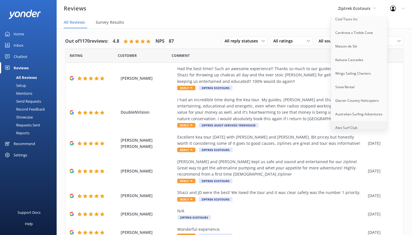
click at [355, 124] on link "Alex Surf Club" at bounding box center [359, 128] width 57 height 14
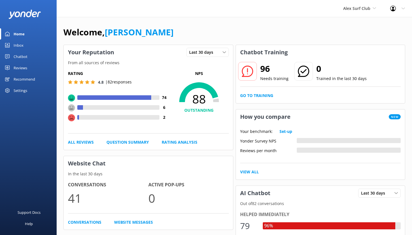
click at [25, 56] on div "Chatbot" at bounding box center [21, 56] width 14 height 11
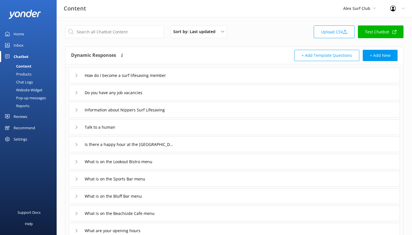
click at [24, 33] on link "Home" at bounding box center [28, 33] width 57 height 11
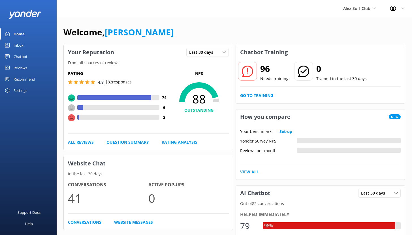
click at [21, 57] on div "Chatbot" at bounding box center [21, 56] width 14 height 11
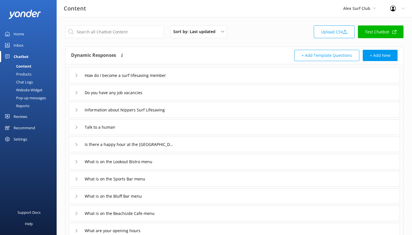
click at [28, 104] on div "Reports" at bounding box center [16, 106] width 26 height 8
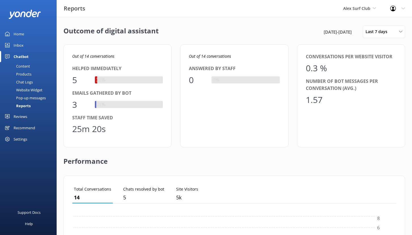
scroll to position [53, 320]
click at [382, 32] on span "Last 7 days" at bounding box center [377, 32] width 25 height 6
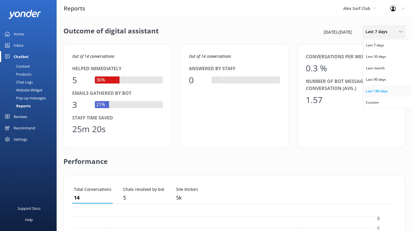
click at [375, 88] on link "Last 180 days" at bounding box center [388, 90] width 50 height 11
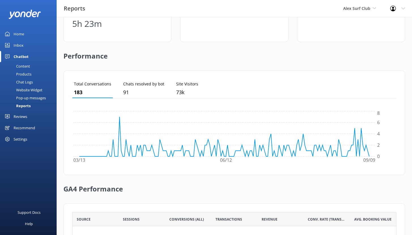
scroll to position [0, 0]
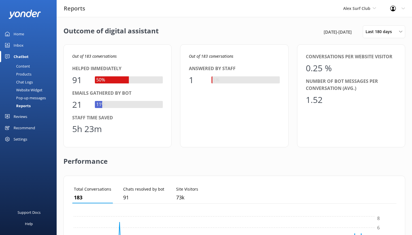
click at [27, 35] on link "Home" at bounding box center [28, 33] width 57 height 11
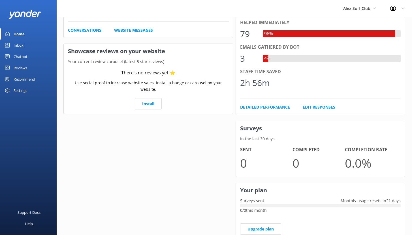
scroll to position [275, 0]
